Goal: Task Accomplishment & Management: Use online tool/utility

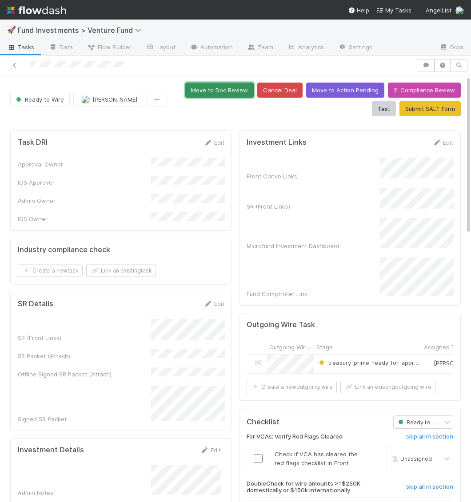
click at [185, 84] on button "Move to Doc Review" at bounding box center [219, 90] width 68 height 15
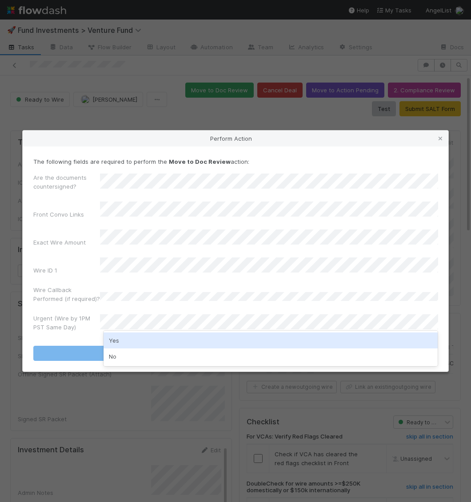
click at [147, 340] on div "Yes" at bounding box center [270, 340] width 334 height 16
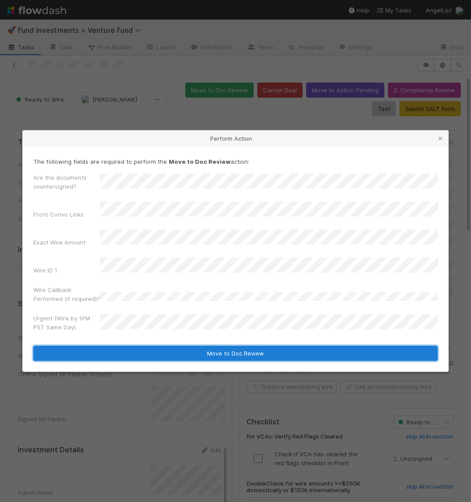
click at [147, 346] on button "Move to Doc Review" at bounding box center [235, 353] width 404 height 15
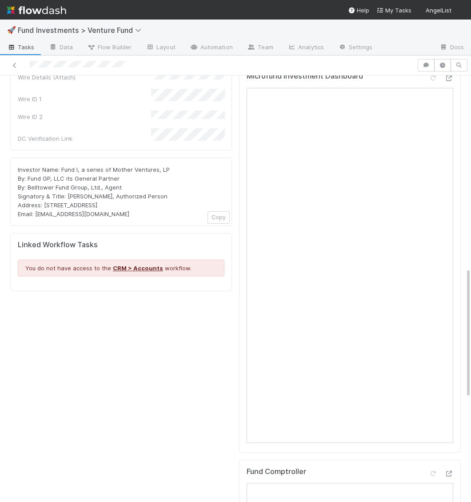
scroll to position [546, 0]
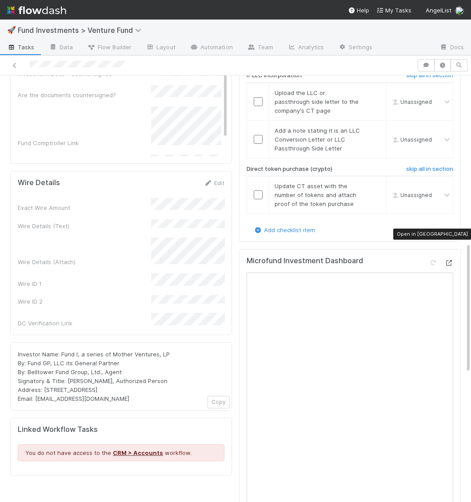
click at [448, 260] on icon at bounding box center [448, 263] width 9 height 6
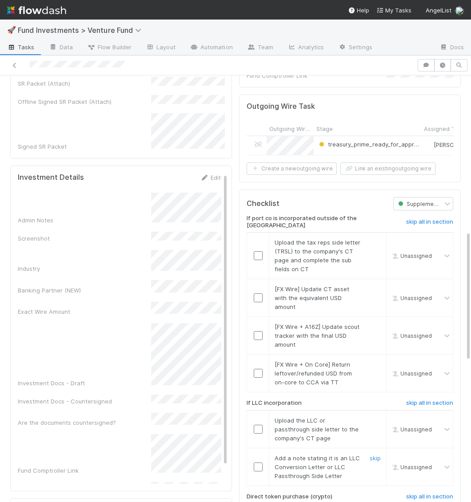
scroll to position [0, 0]
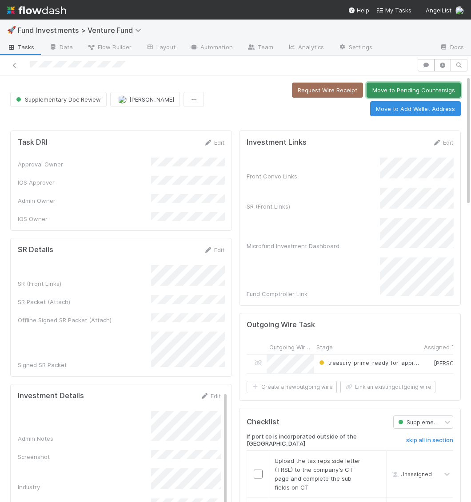
click at [366, 89] on button "Move to Pending Countersigs" at bounding box center [413, 90] width 94 height 15
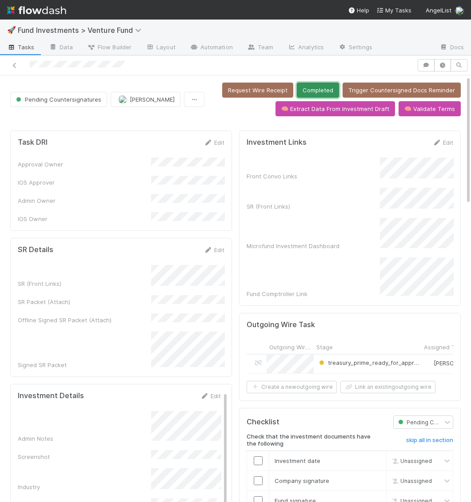
click at [327, 91] on button "Completed" at bounding box center [318, 90] width 42 height 15
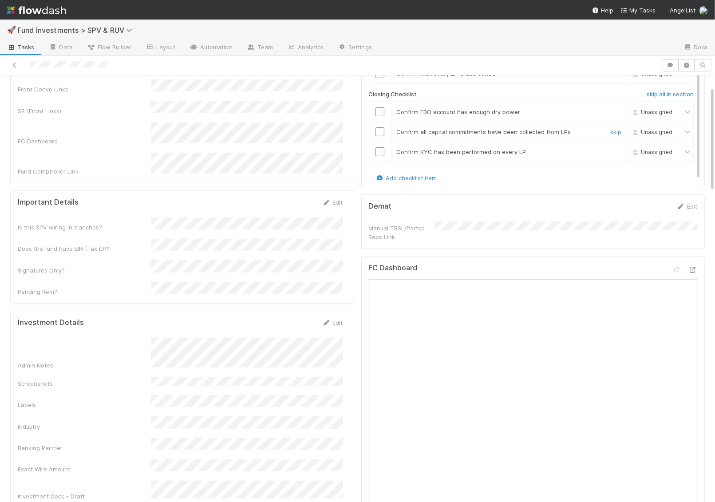
scroll to position [265, 0]
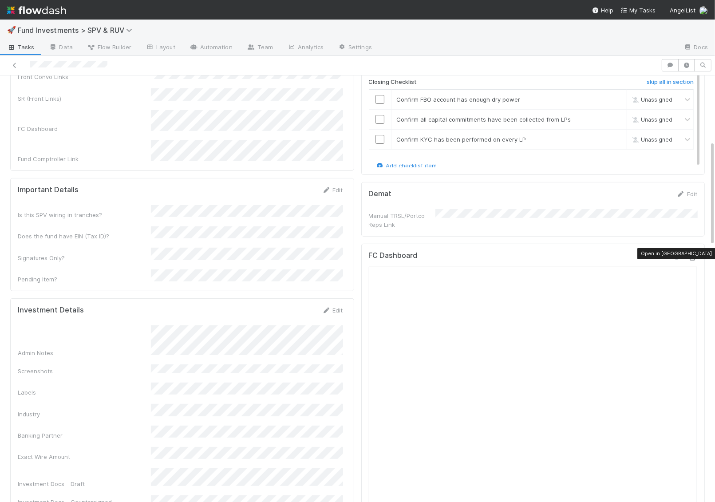
click at [470, 255] on icon at bounding box center [692, 258] width 9 height 6
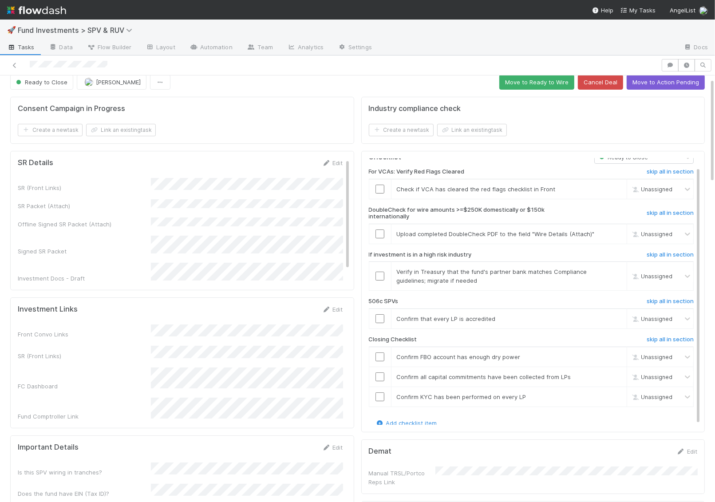
scroll to position [10, 0]
